Goal: Use online tool/utility: Use online tool/utility

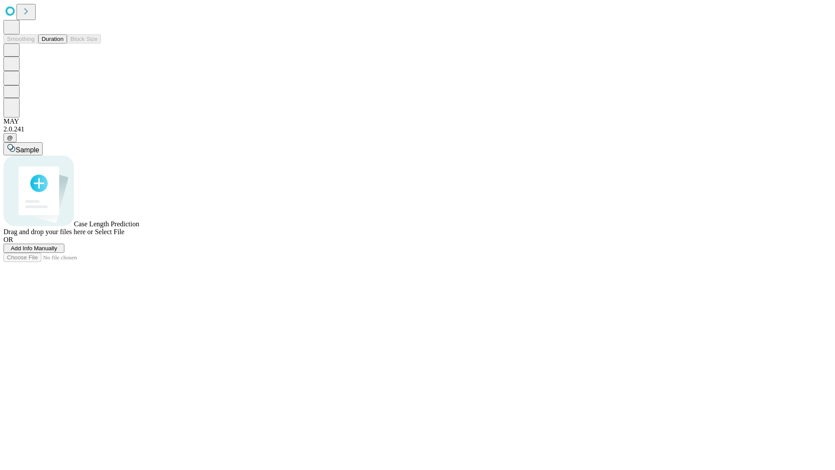
click at [124, 235] on span "Select File" at bounding box center [110, 231] width 30 height 7
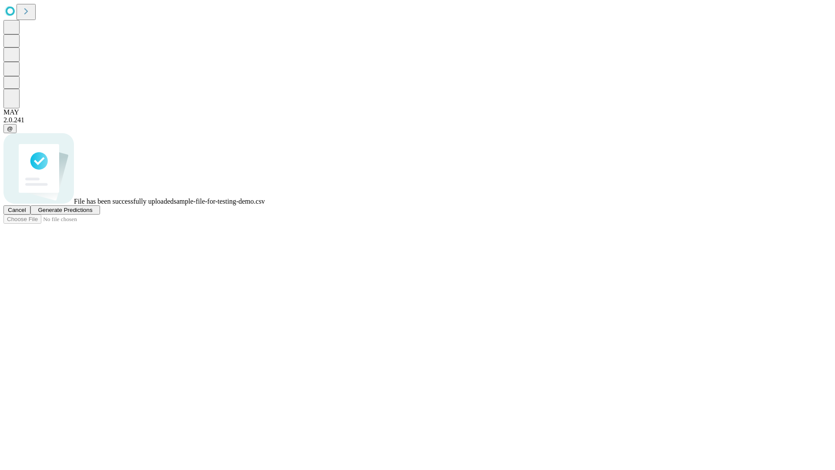
click at [92, 213] on span "Generate Predictions" at bounding box center [65, 210] width 54 height 7
